Goal: Check status: Check status

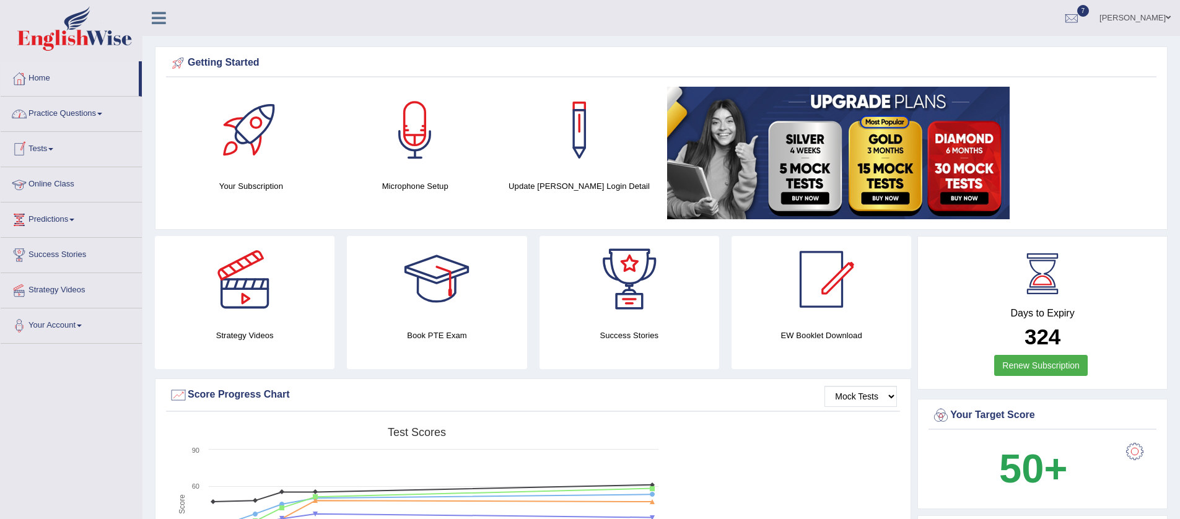
click at [53, 148] on span at bounding box center [50, 149] width 5 height 2
click at [48, 223] on link "History" at bounding box center [81, 222] width 116 height 22
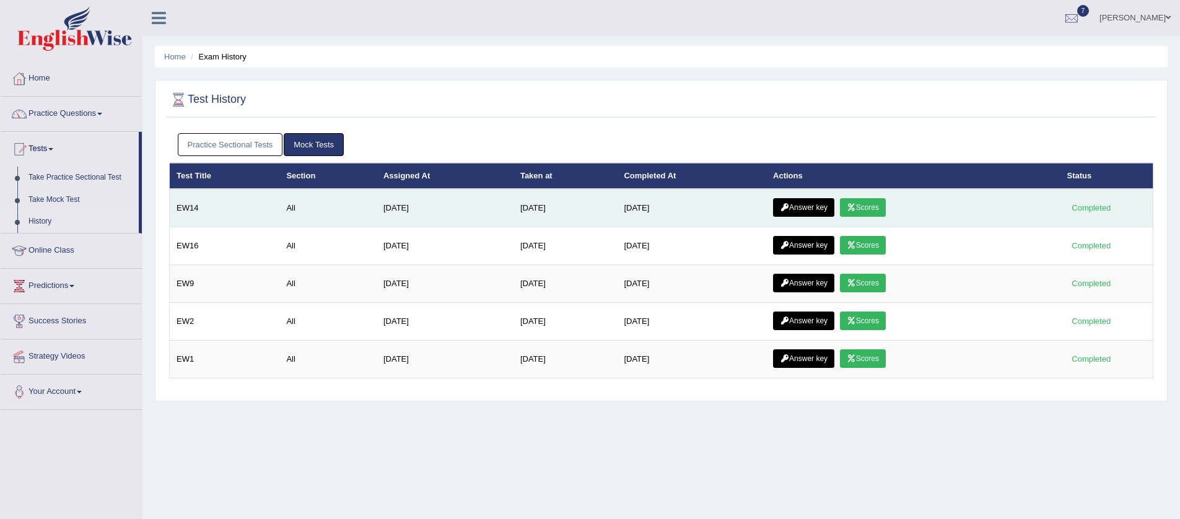
click at [884, 207] on link "Scores" at bounding box center [863, 207] width 46 height 19
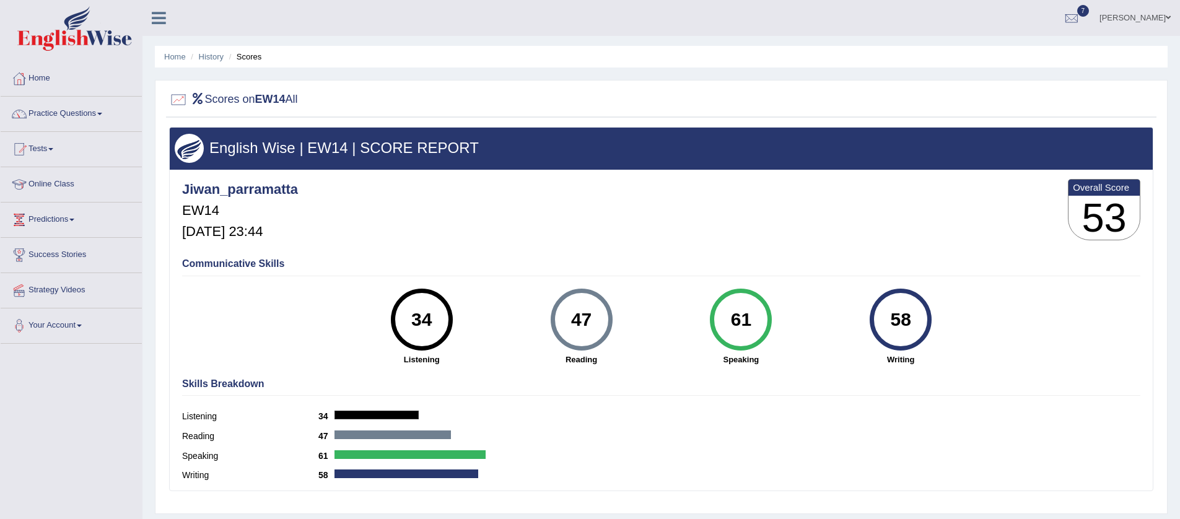
click at [424, 338] on div "34" at bounding box center [421, 320] width 45 height 52
